Goal: Navigation & Orientation: Find specific page/section

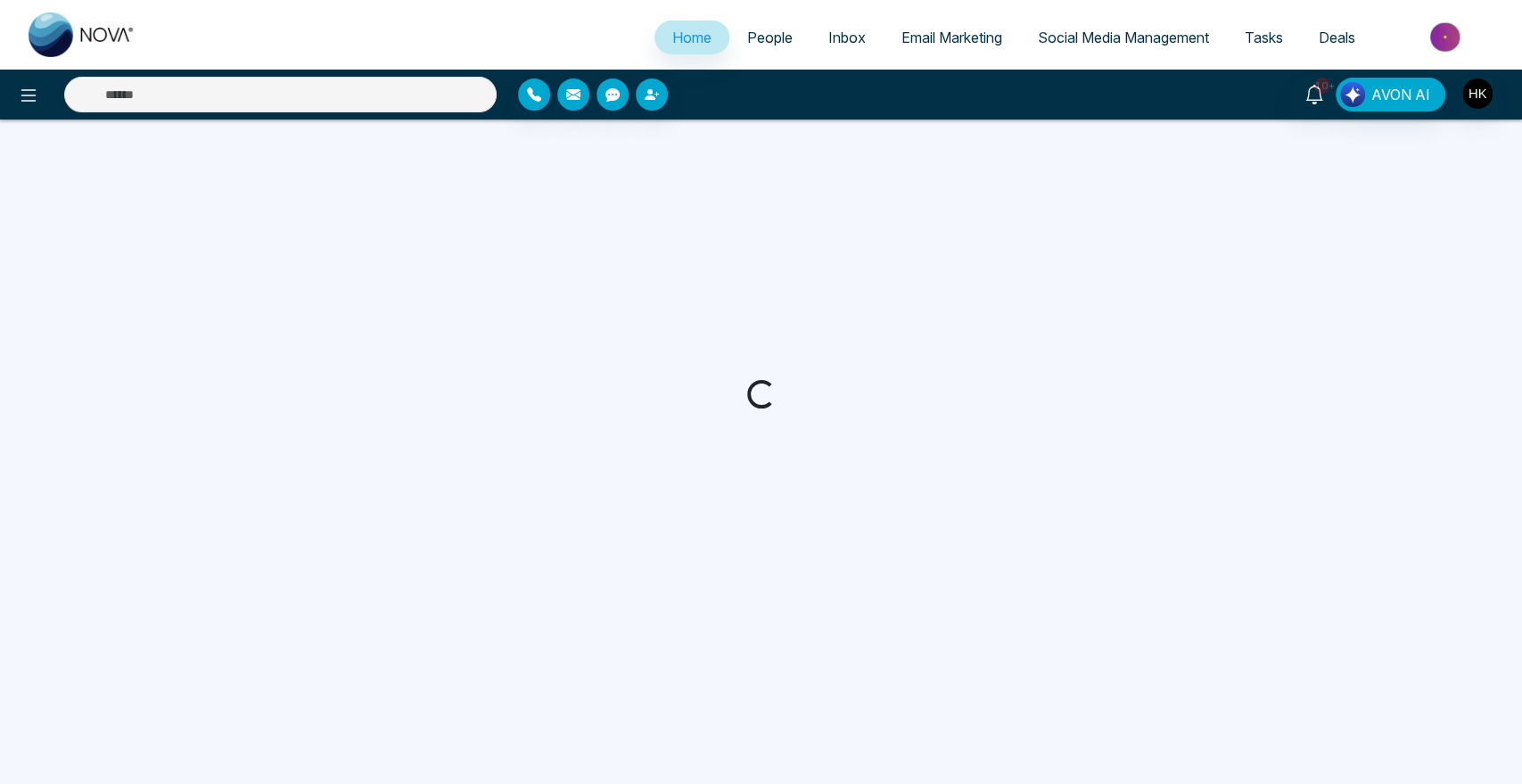
select select "*"
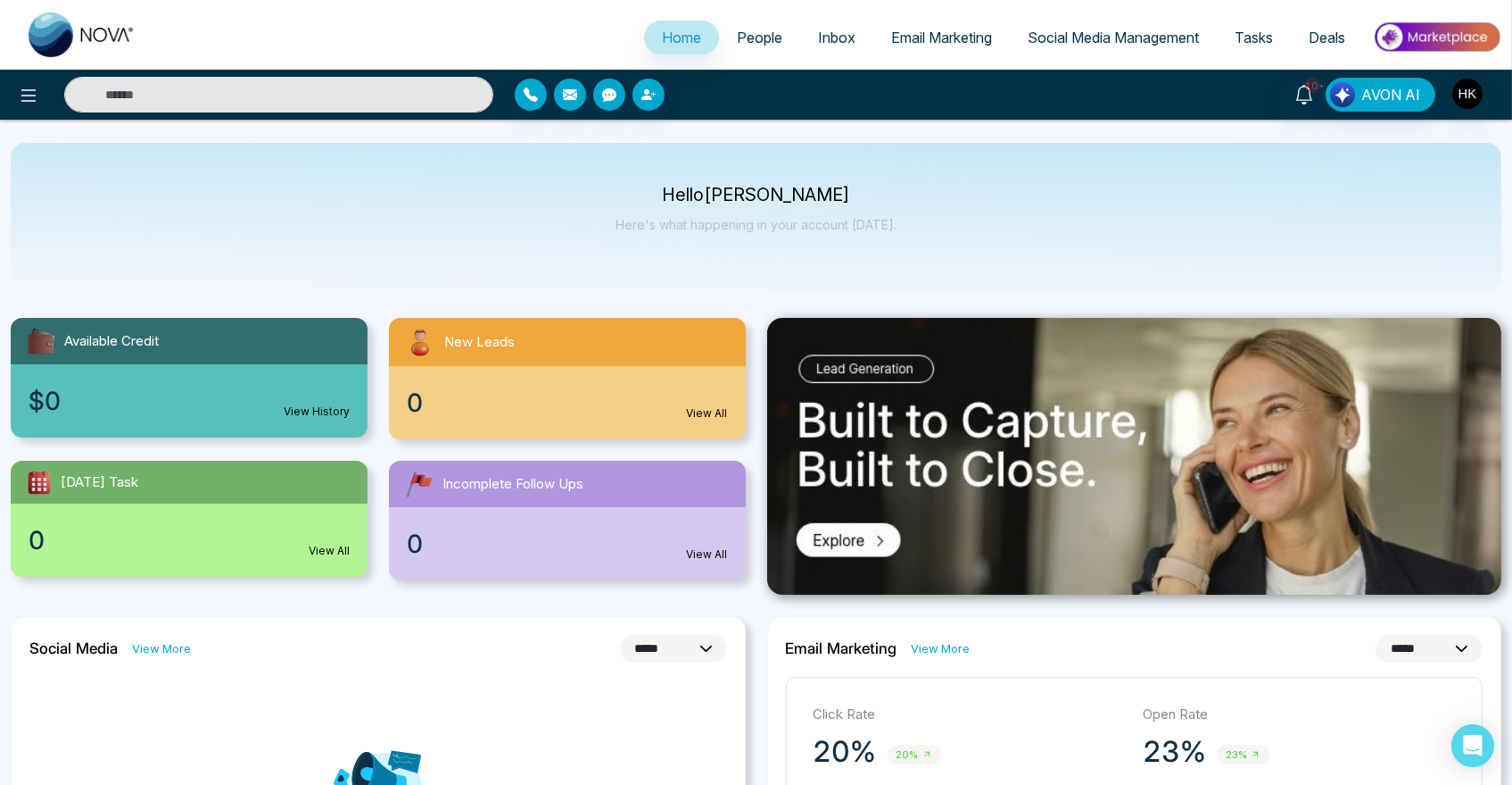
click at [740, 41] on span "People" at bounding box center [760, 37] width 45 height 18
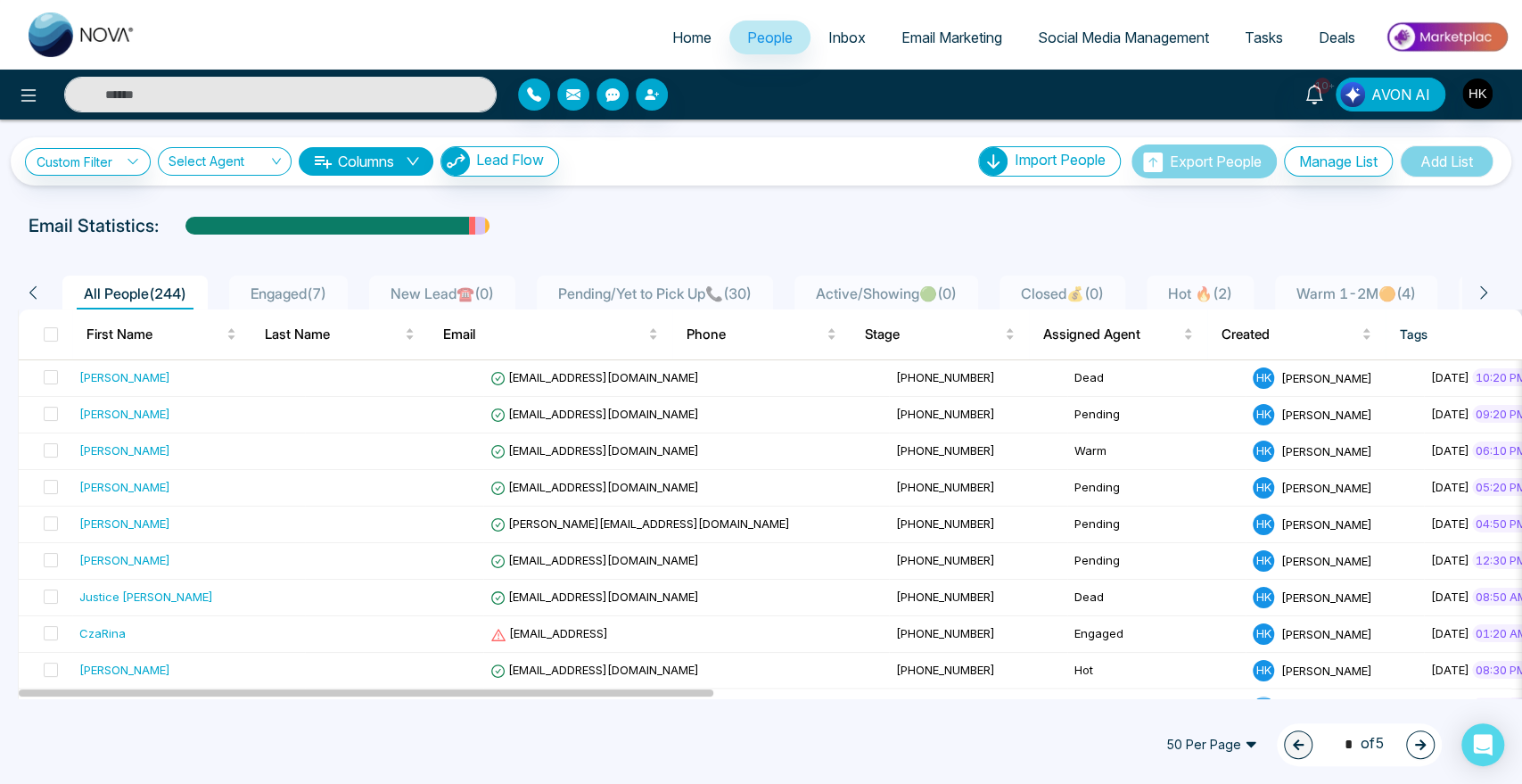
click at [896, 149] on div "Custom Filter Choose a filter Cancel Apply Select Agent Columns Lead Flow Impor…" at bounding box center [761, 160] width 1472 height 34
click at [413, 759] on div "50 Per Page 1 * of 5" at bounding box center [761, 744] width 1522 height 79
